Goal: Contribute content

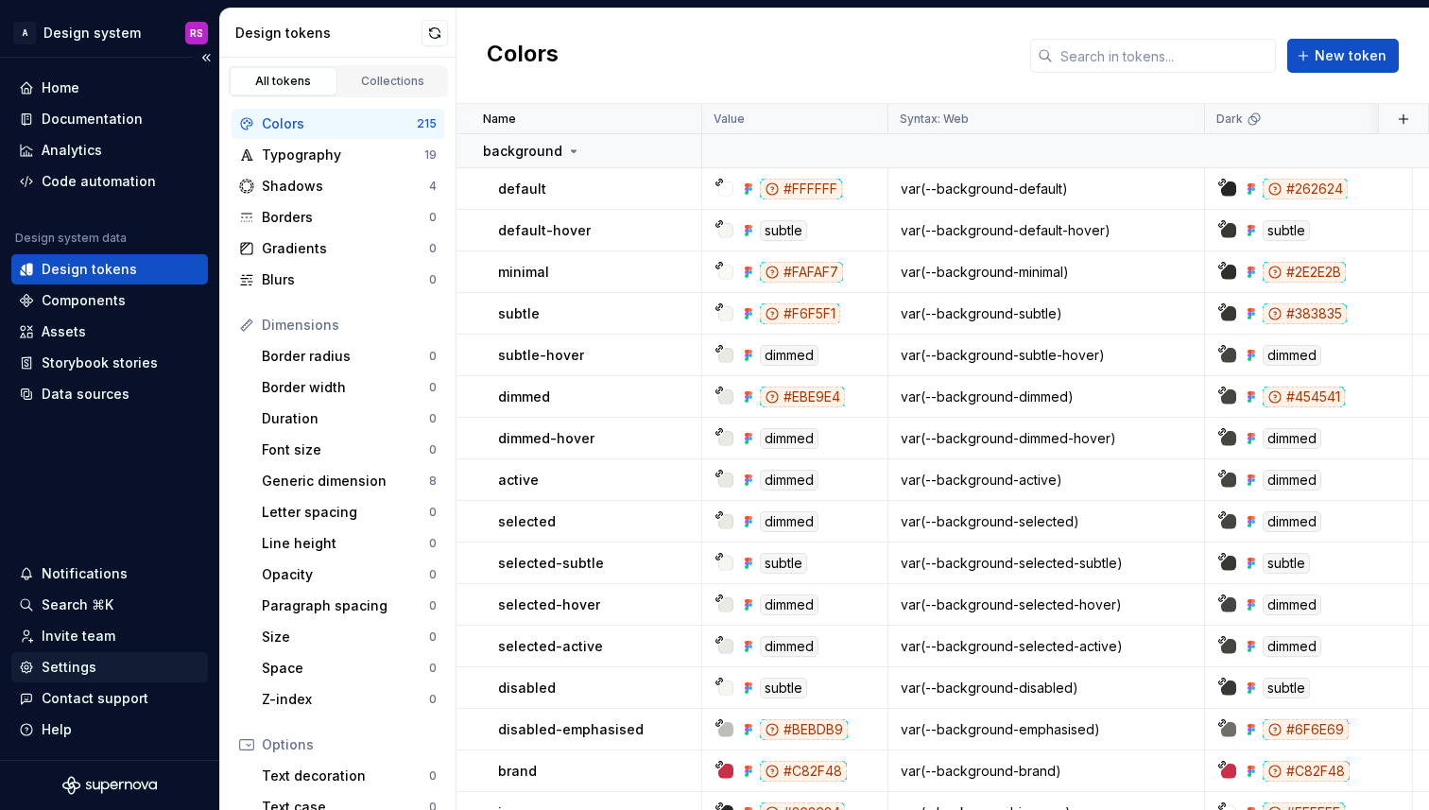
click at [146, 659] on div "Settings" at bounding box center [109, 667] width 181 height 19
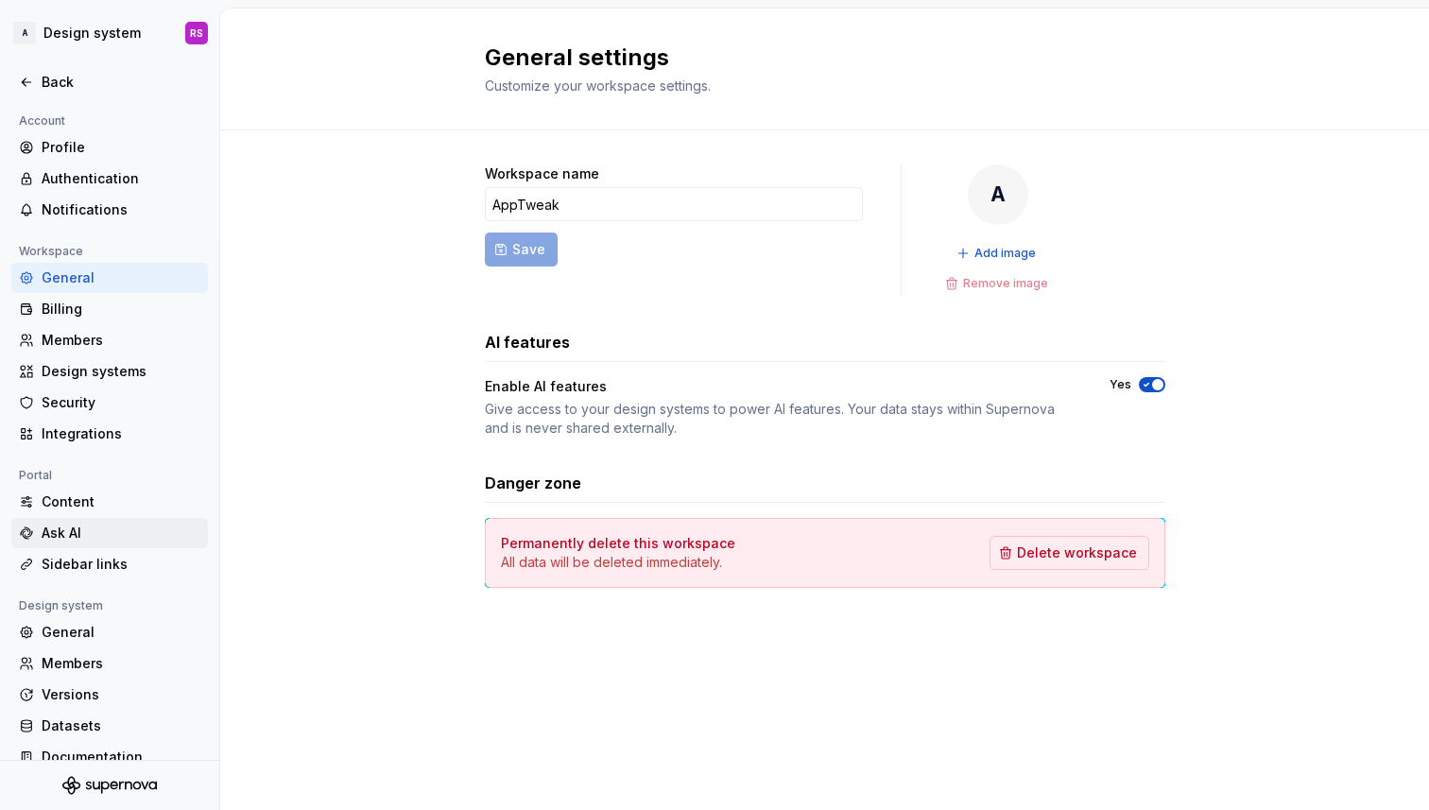
click at [169, 537] on div "Ask AI" at bounding box center [121, 532] width 159 height 19
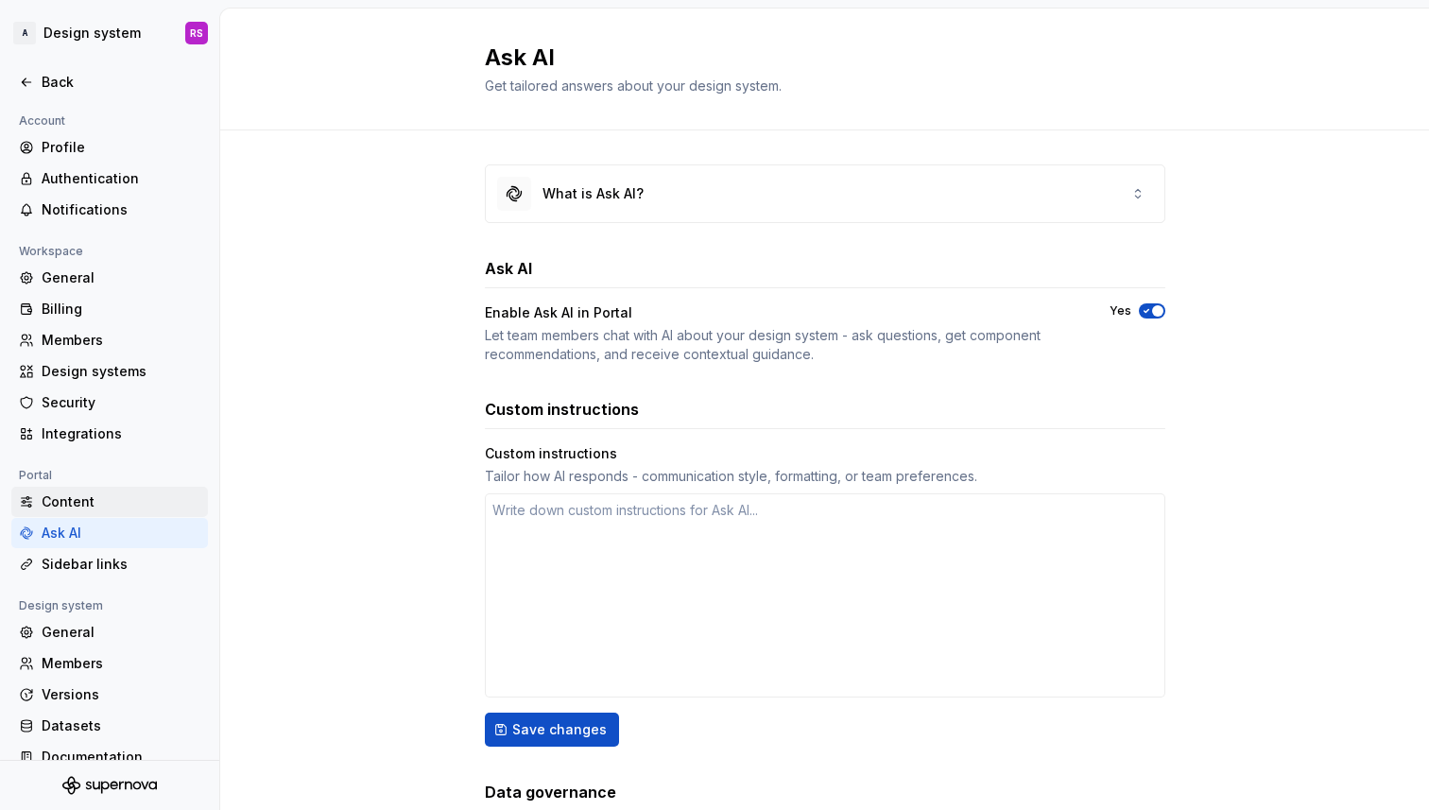
click at [137, 487] on div "Content" at bounding box center [109, 502] width 197 height 30
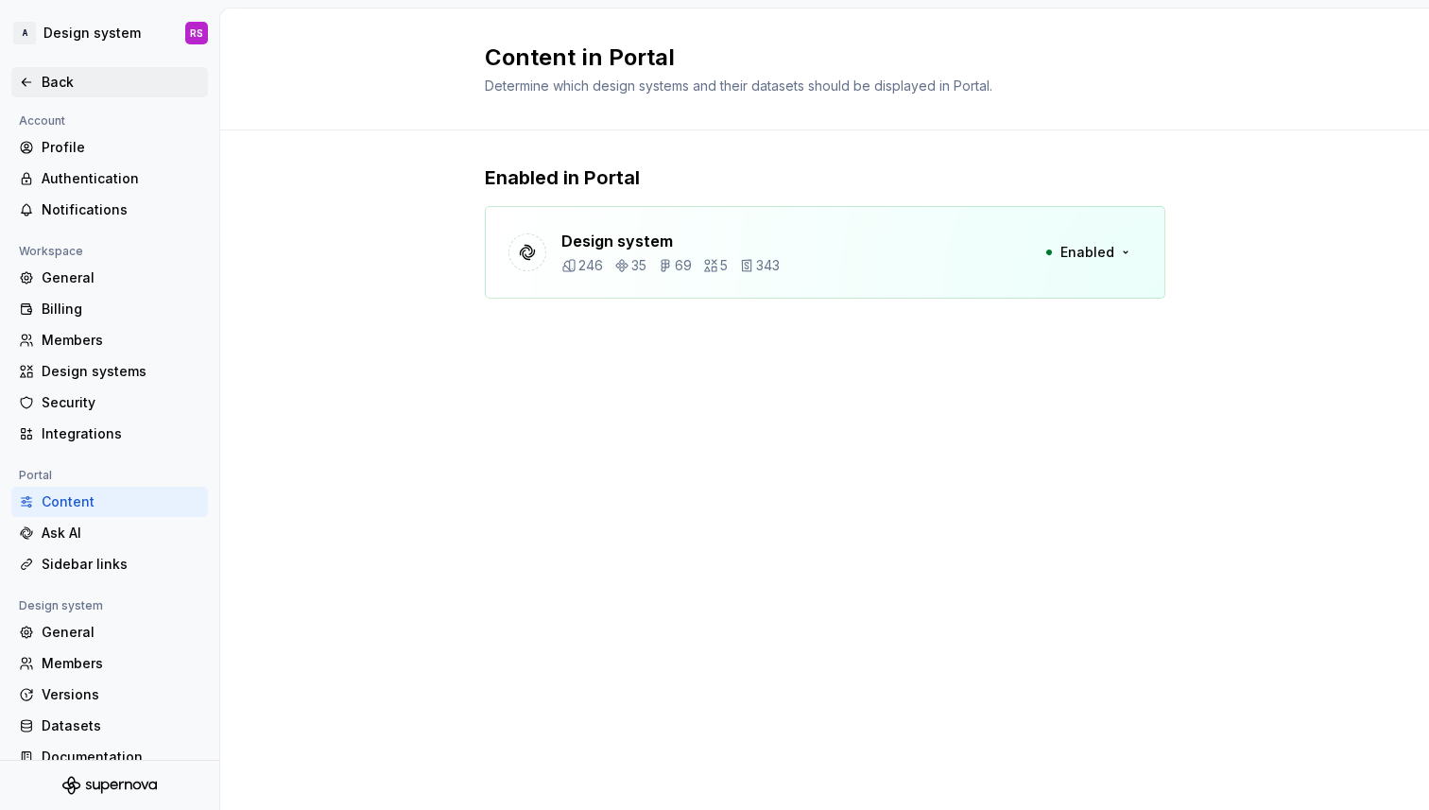
click at [75, 74] on div "Back" at bounding box center [121, 82] width 159 height 19
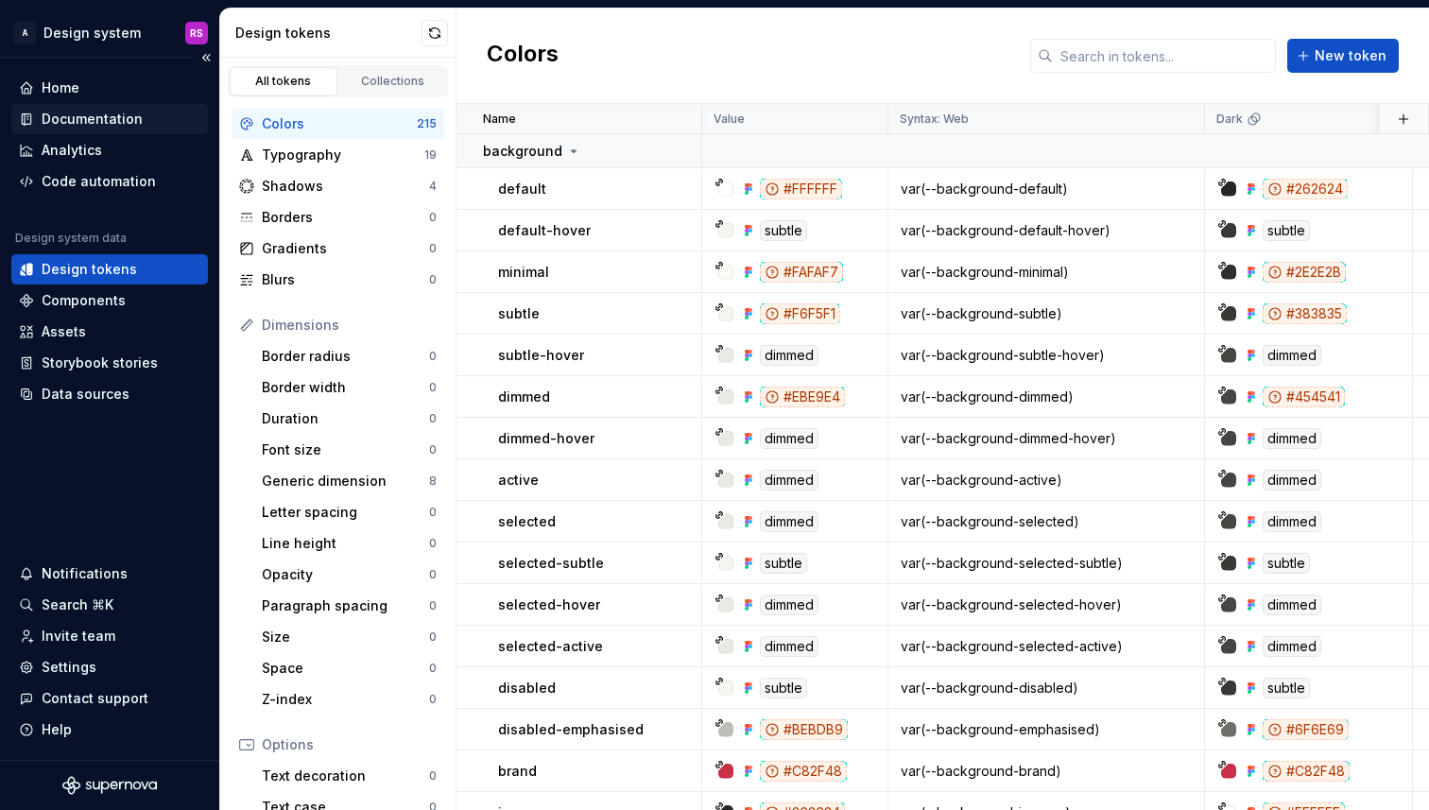
click at [119, 118] on div "Documentation" at bounding box center [92, 119] width 101 height 19
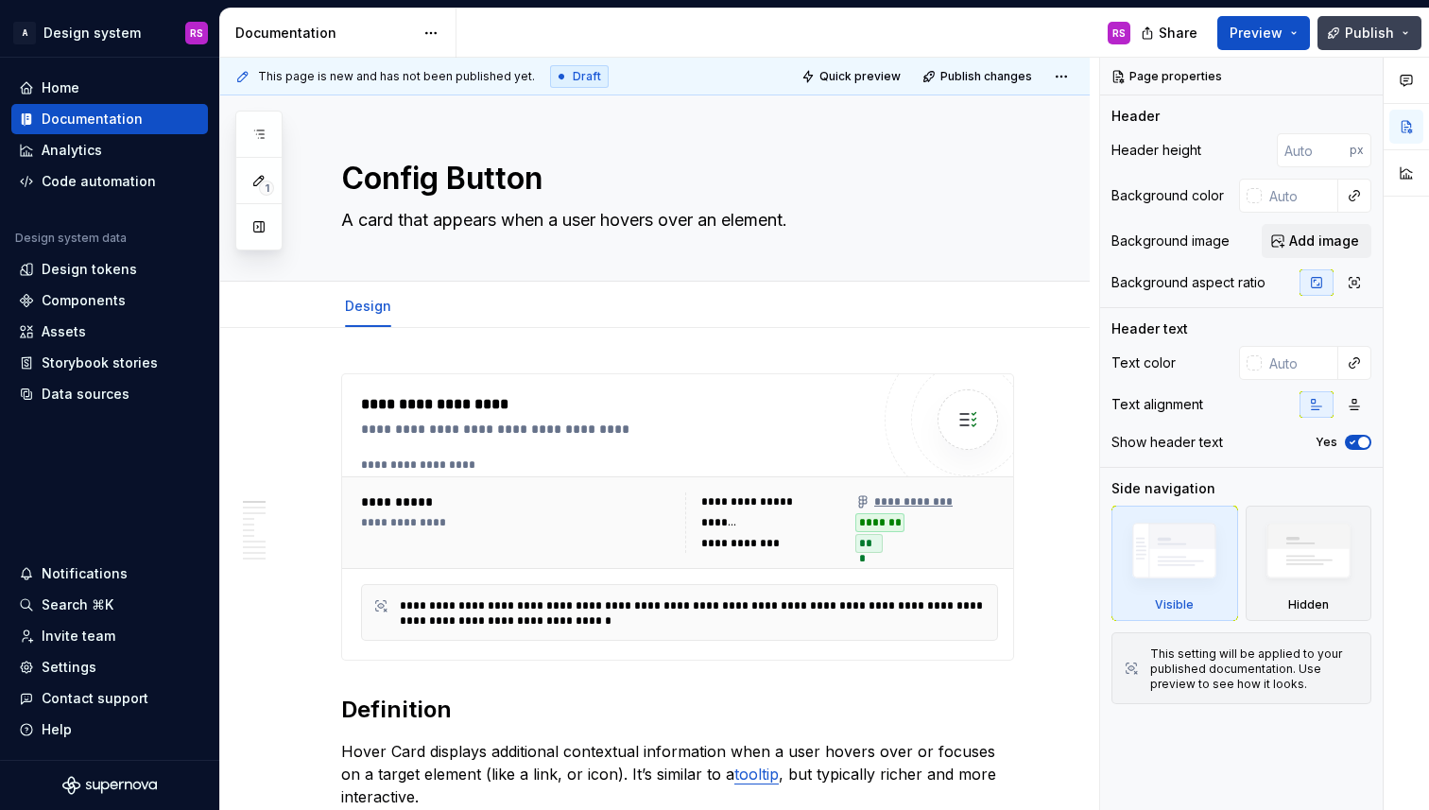
click at [1359, 31] on span "Publish" at bounding box center [1369, 33] width 49 height 19
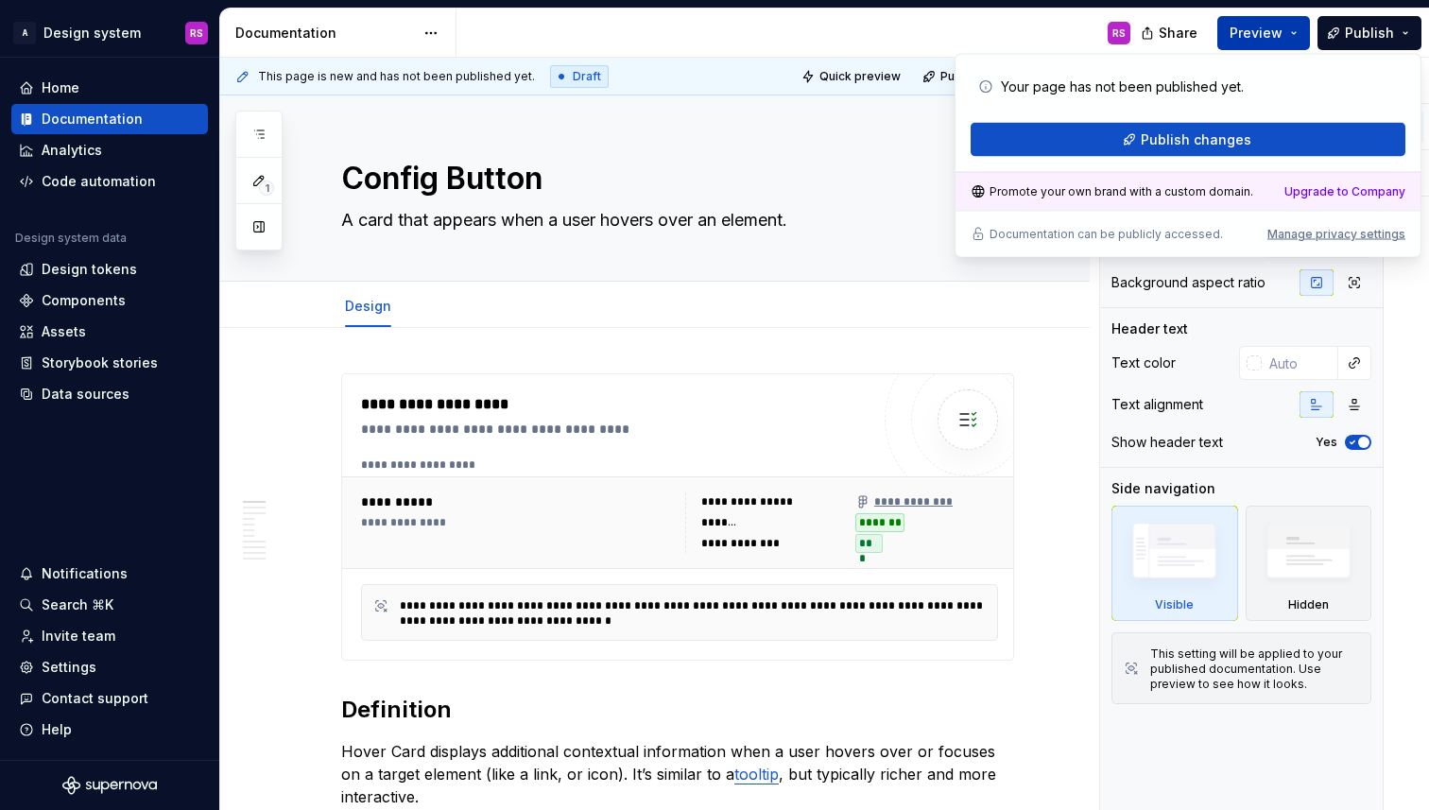
click at [1274, 31] on span "Preview" at bounding box center [1255, 33] width 53 height 19
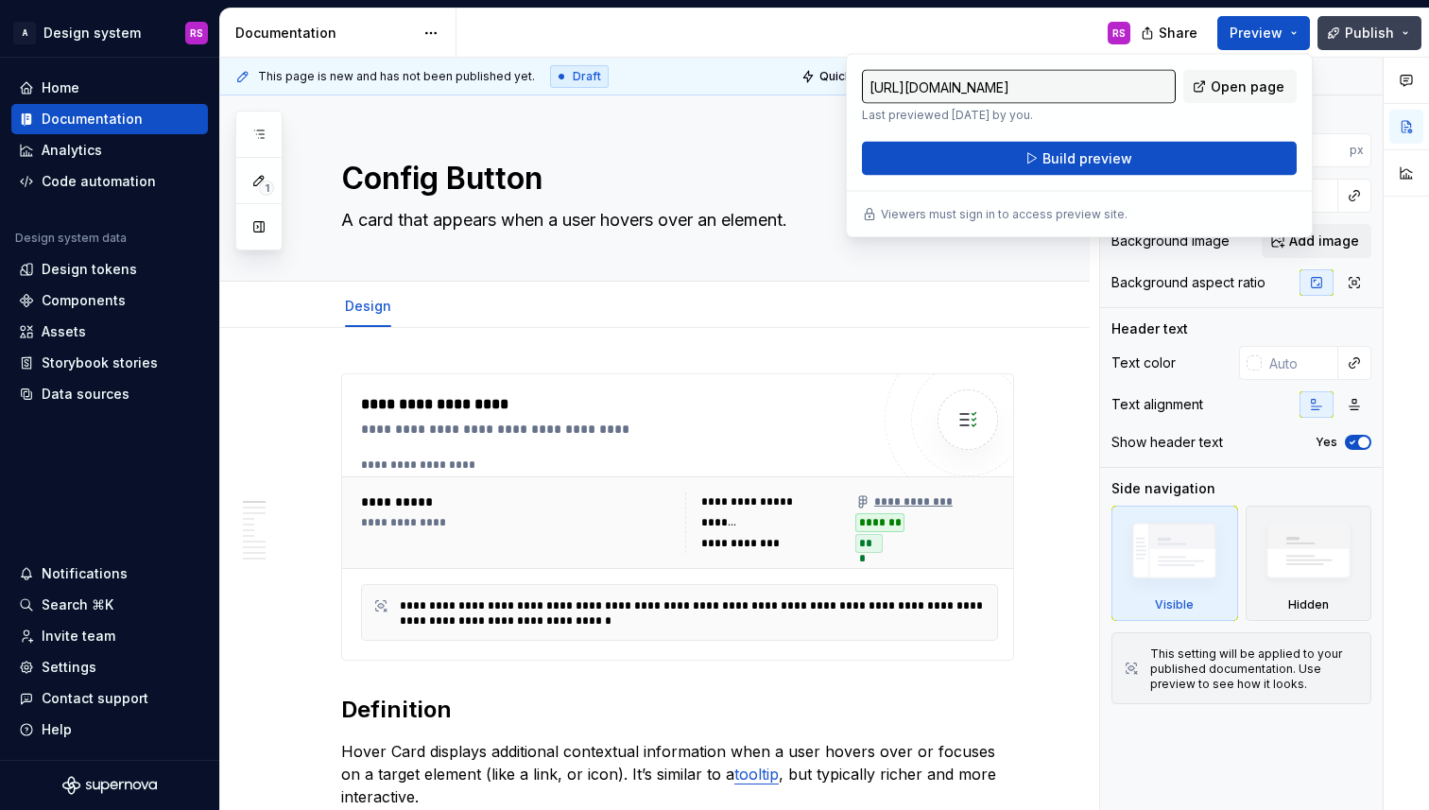
click at [1356, 29] on span "Publish" at bounding box center [1369, 33] width 49 height 19
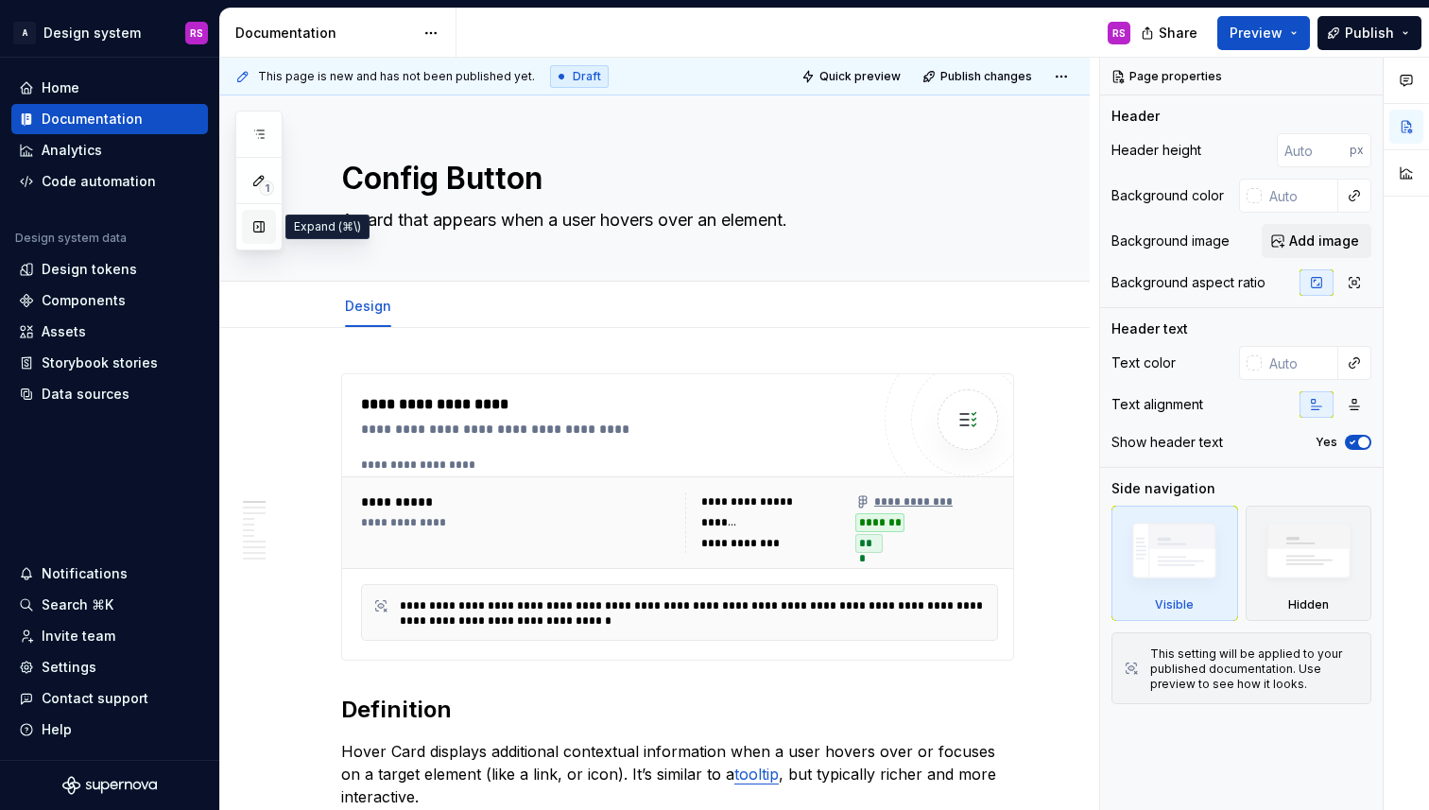
click at [257, 229] on button "button" at bounding box center [259, 227] width 34 height 34
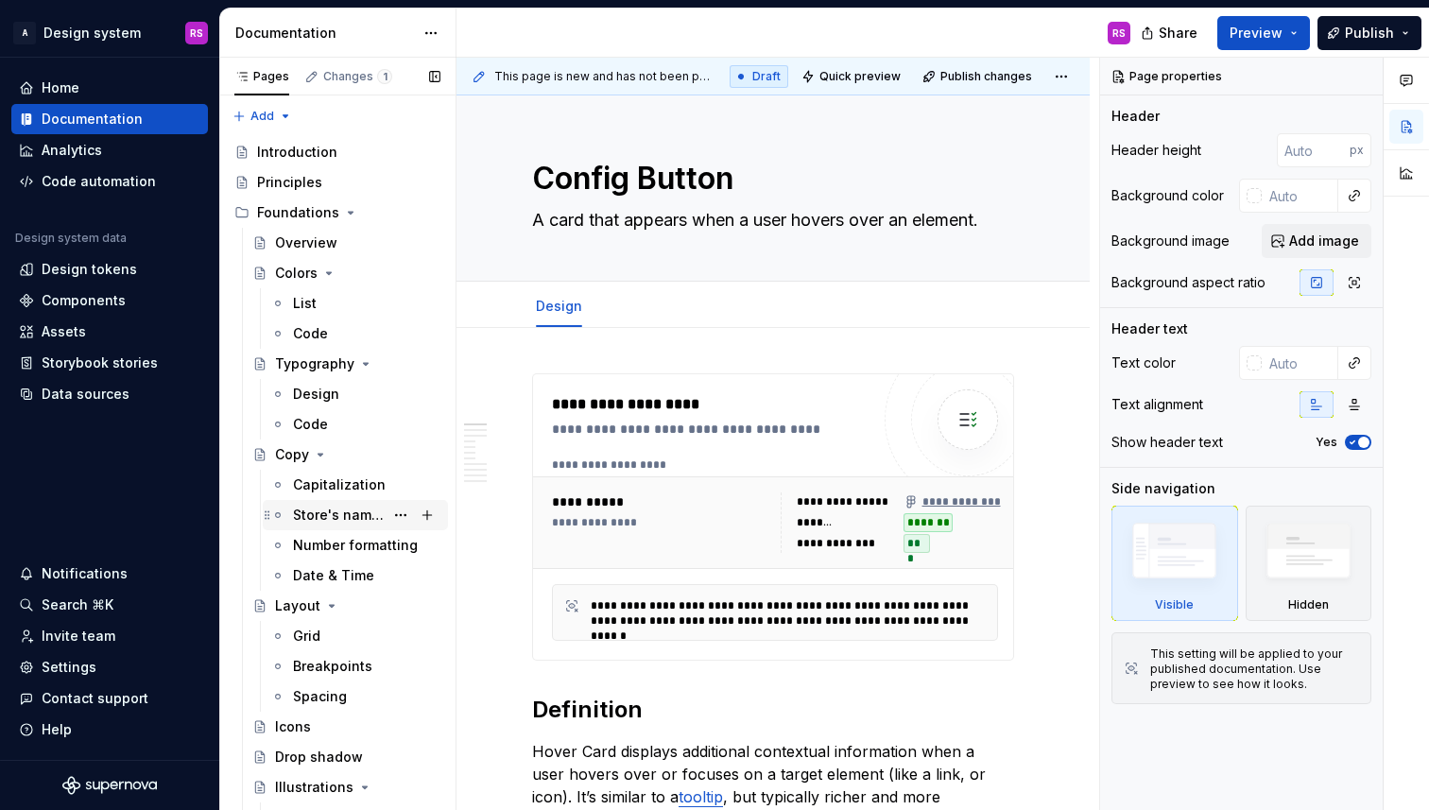
click at [352, 524] on div "Store's naming" at bounding box center [366, 515] width 147 height 26
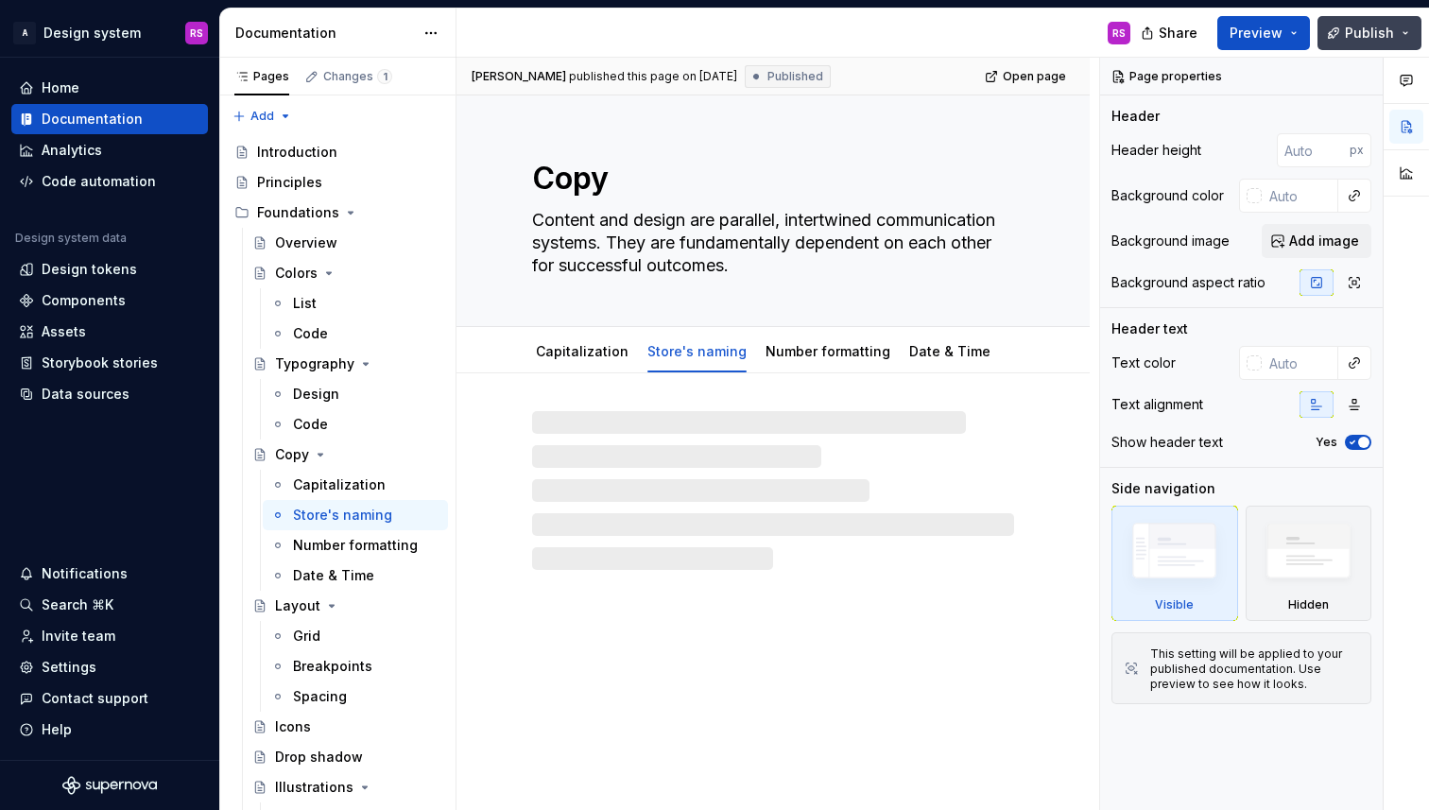
click at [1362, 34] on span "Publish" at bounding box center [1369, 33] width 49 height 19
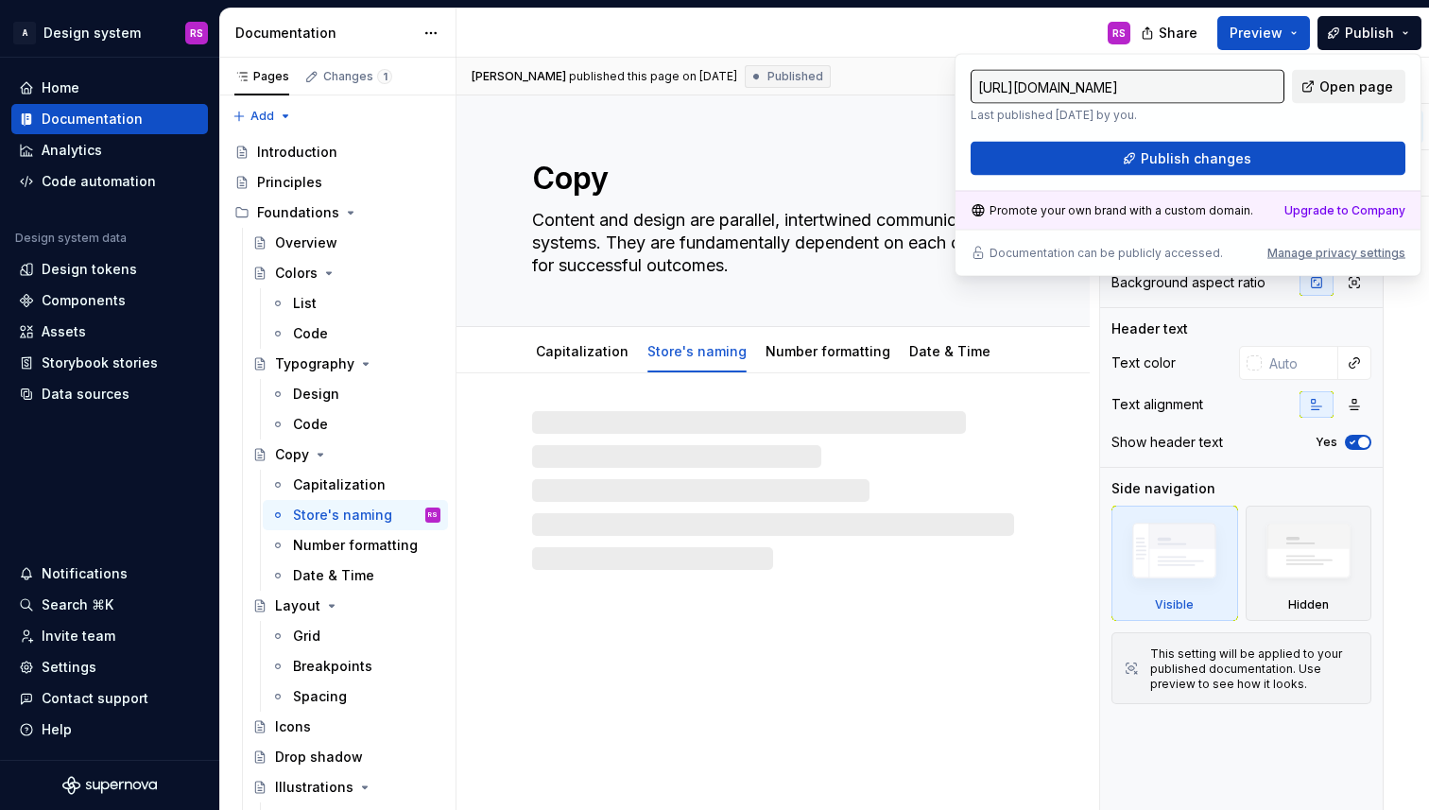
click at [1346, 86] on span "Open page" at bounding box center [1356, 86] width 74 height 19
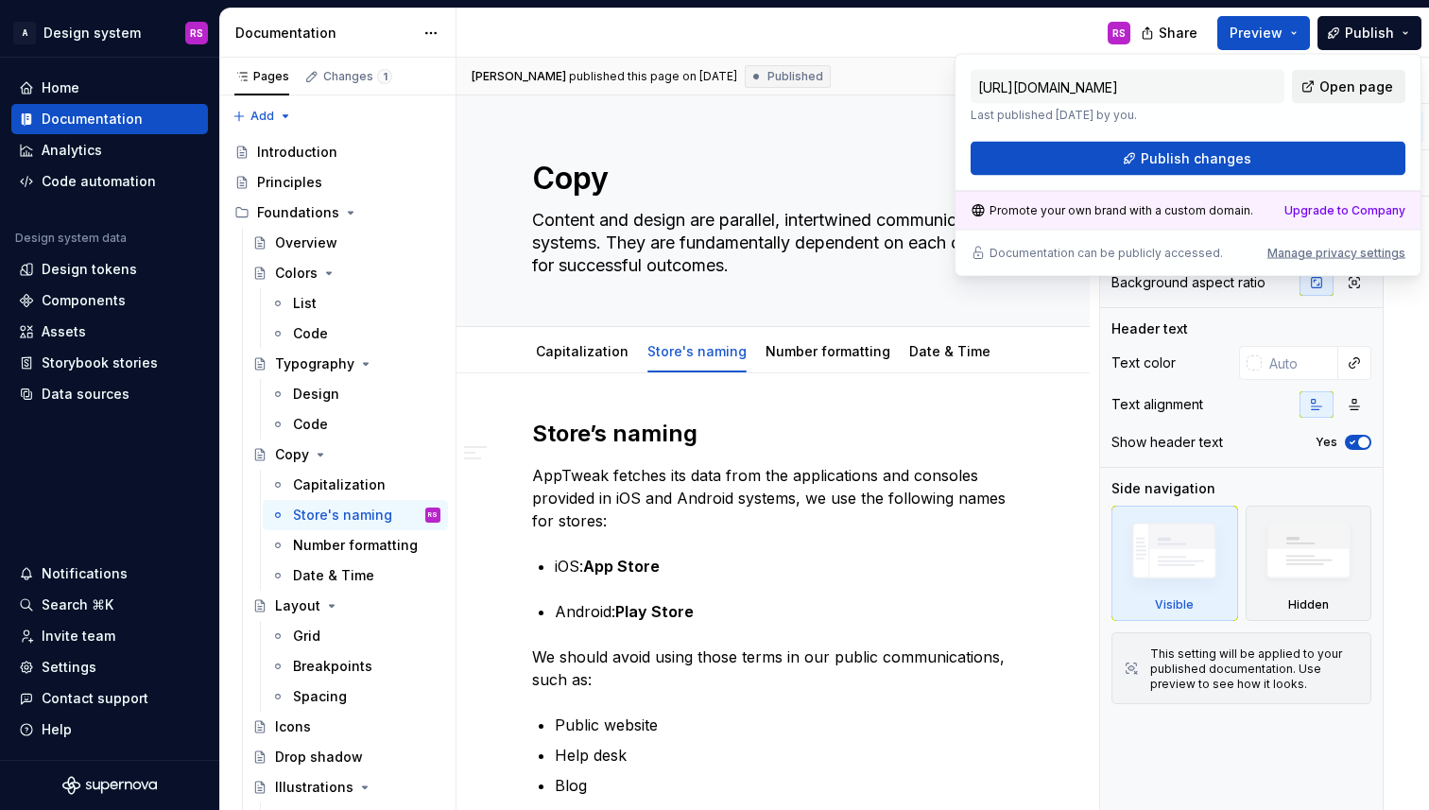
type textarea "*"
